Goal: Find specific page/section: Find specific page/section

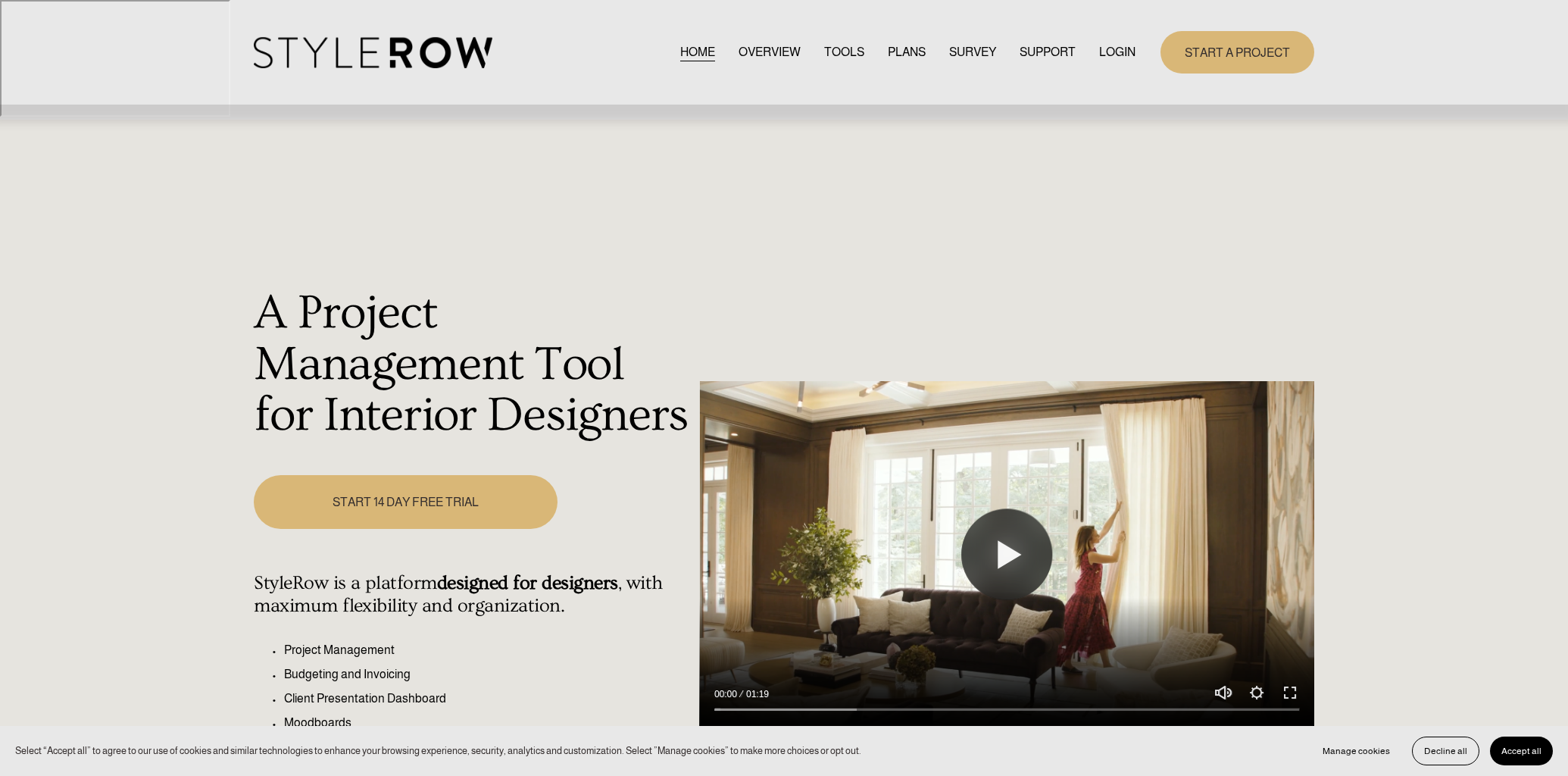
click at [1117, 53] on link "LOGIN" at bounding box center [1116, 52] width 36 height 20
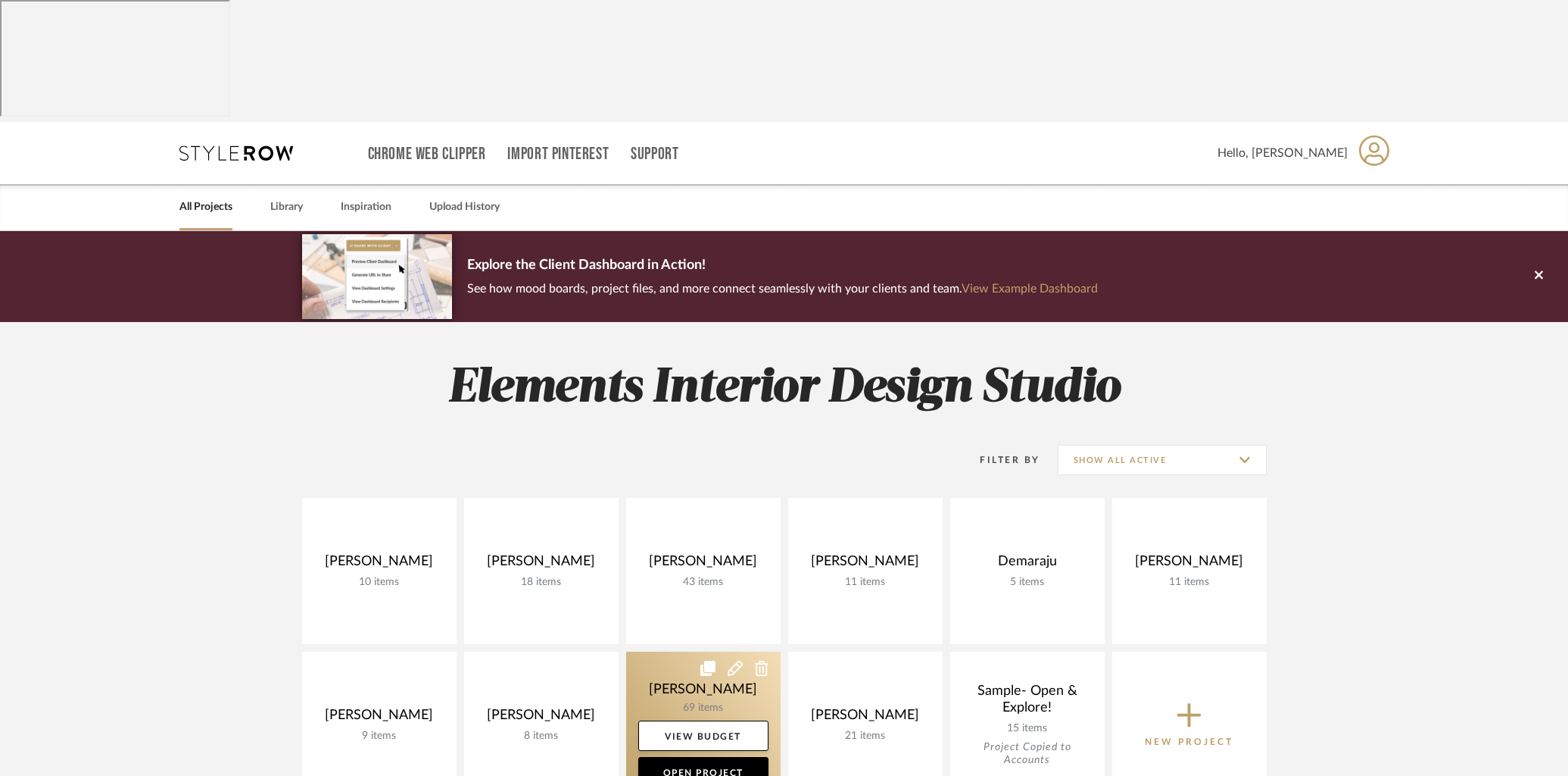
click at [755, 651] on link at bounding box center [703, 724] width 154 height 146
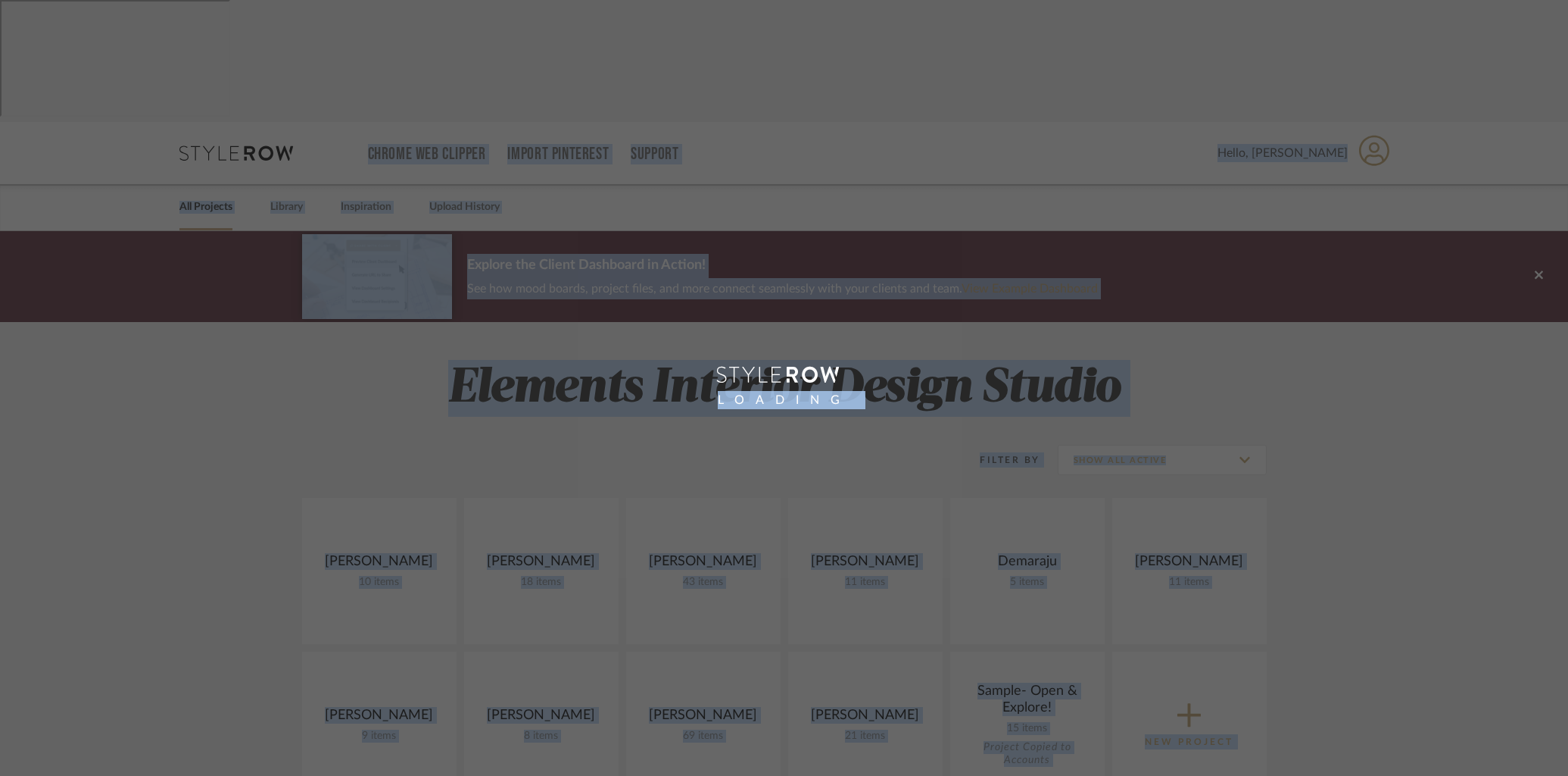
click at [755, 564] on div "LOADING" at bounding box center [784, 388] width 1568 height 776
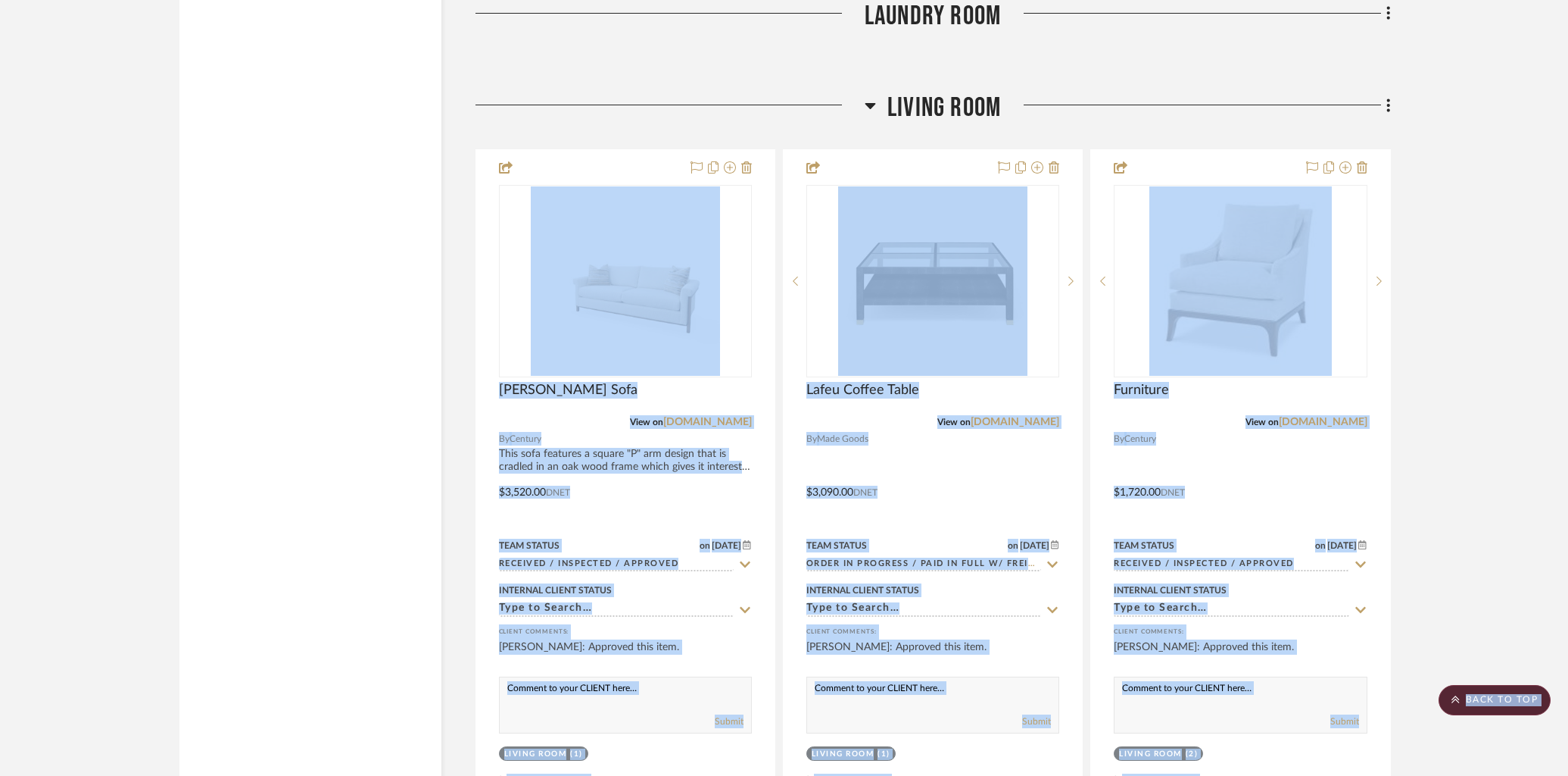
scroll to position [5333, 0]
